Goal: Find specific page/section: Find specific page/section

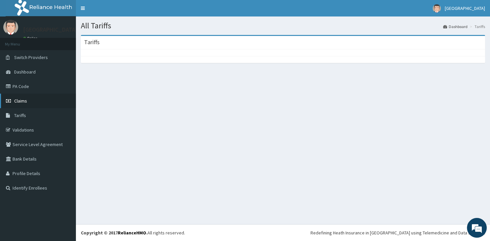
click at [11, 101] on icon at bounding box center [9, 101] width 7 height 5
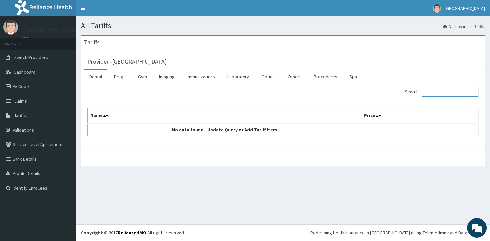
click at [437, 90] on input "Search:" at bounding box center [450, 92] width 57 height 10
type input "L"
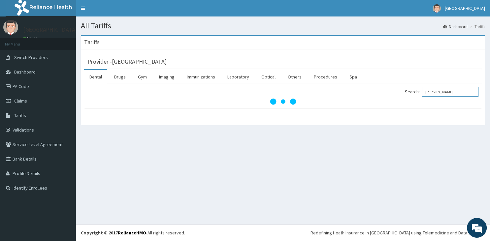
type input "[PERSON_NAME]"
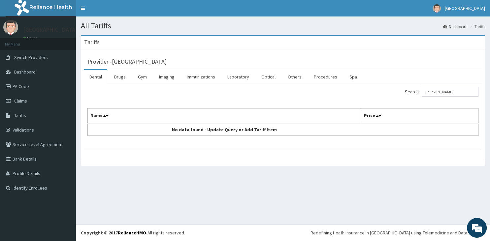
click at [96, 79] on link "Dental" at bounding box center [95, 77] width 23 height 14
click at [319, 79] on link "Procedures" at bounding box center [326, 77] width 34 height 14
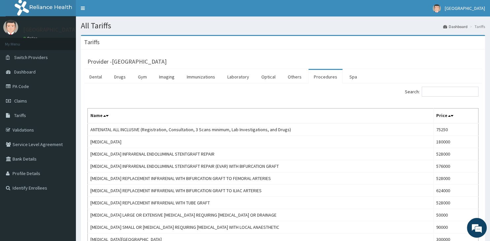
click at [446, 90] on input "Search:" at bounding box center [450, 92] width 57 height 10
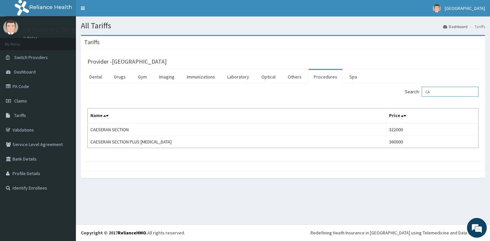
type input "C"
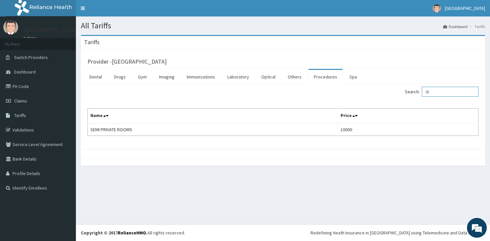
type input "S"
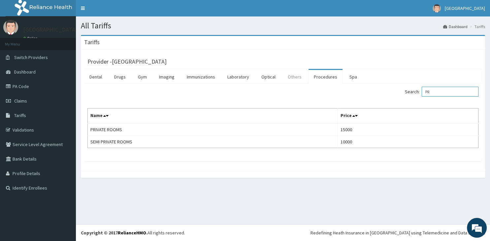
type input "P"
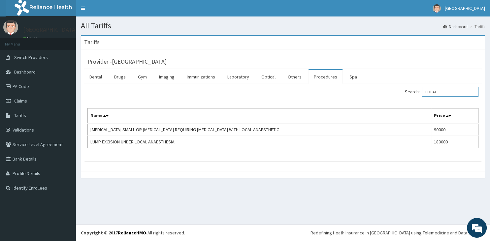
type input "LOCAL"
click at [28, 134] on link "Validations" at bounding box center [38, 130] width 76 height 15
click at [31, 83] on link "PA Code" at bounding box center [38, 86] width 76 height 15
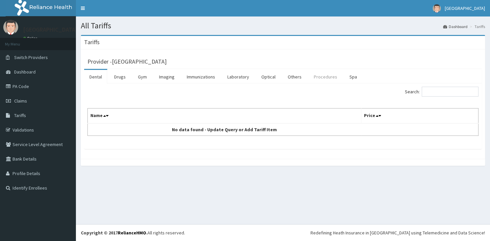
click at [322, 76] on link "Procedures" at bounding box center [326, 77] width 34 height 14
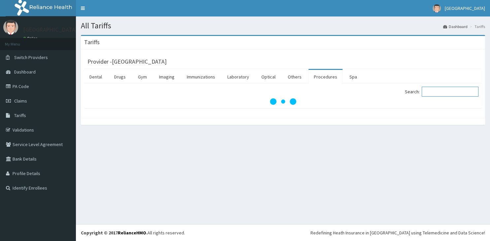
click at [471, 93] on input "Search:" at bounding box center [450, 92] width 57 height 10
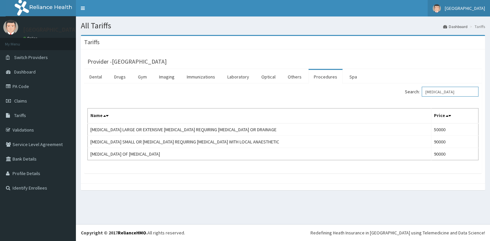
type input "ABSCESS"
